Goal: Navigation & Orientation: Find specific page/section

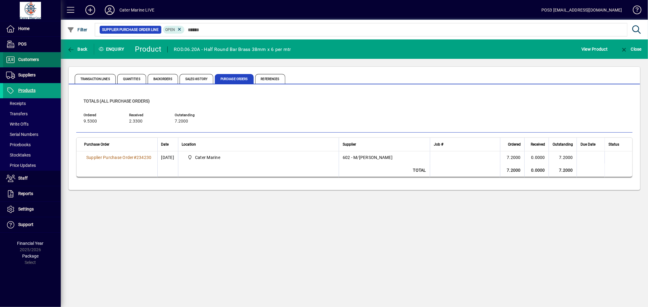
click at [19, 60] on span "Customers" at bounding box center [28, 59] width 21 height 5
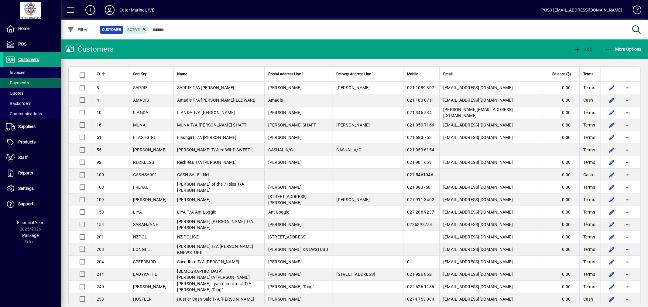
click at [25, 76] on span at bounding box center [32, 83] width 58 height 15
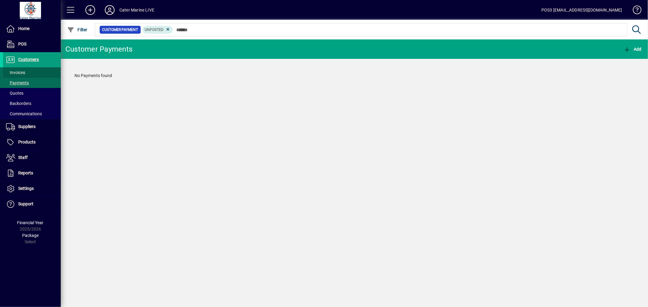
click at [16, 69] on span at bounding box center [32, 72] width 58 height 15
